Goal: Transaction & Acquisition: Purchase product/service

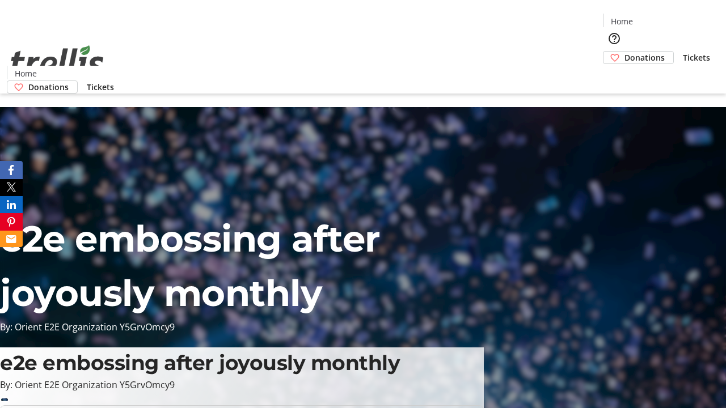
click at [624, 52] on span "Donations" at bounding box center [644, 58] width 40 height 12
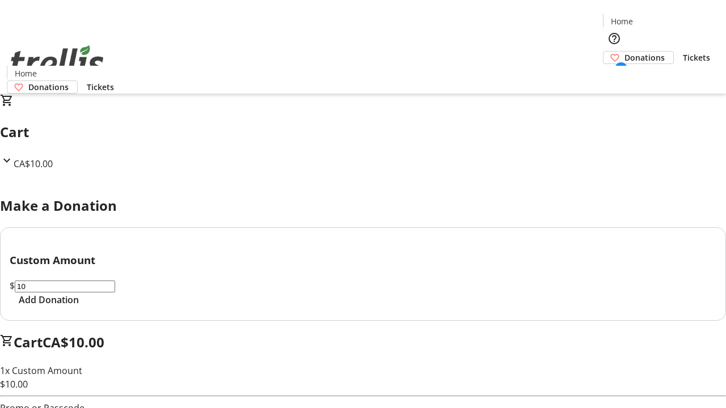
select select "CA"
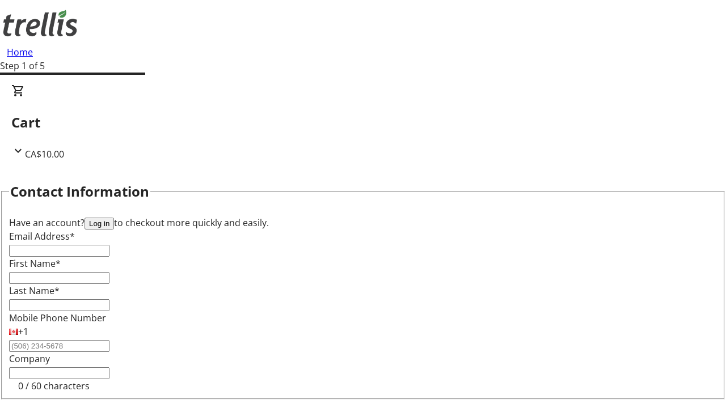
click at [114, 218] on button "Log in" at bounding box center [98, 224] width 29 height 12
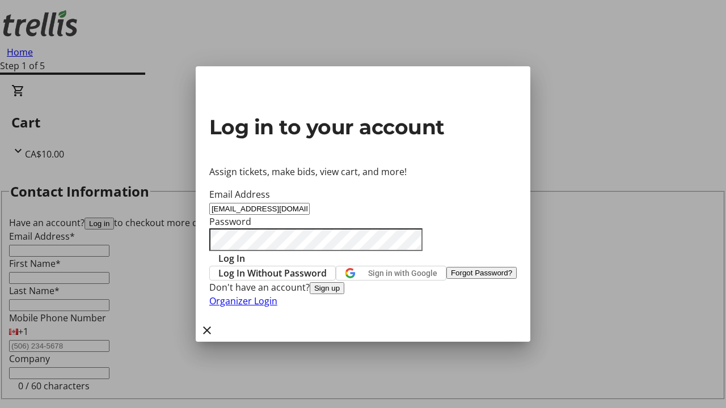
type input "[EMAIL_ADDRESS][DOMAIN_NAME]"
click at [245, 252] on span "Log In" at bounding box center [231, 259] width 27 height 14
